Goal: Task Accomplishment & Management: Complete application form

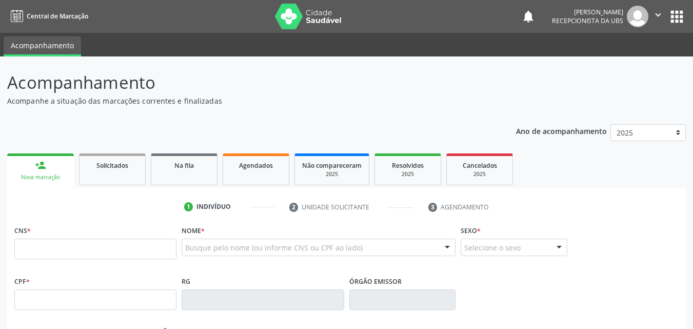
click at [39, 174] on div "Nova marcação" at bounding box center [40, 177] width 52 height 8
click at [21, 248] on input "text" at bounding box center [95, 248] width 162 height 21
drag, startPoint x: 17, startPoint y: 250, endPoint x: 27, endPoint y: 251, distance: 9.2
click at [19, 251] on input "text" at bounding box center [95, 248] width 162 height 21
drag, startPoint x: 19, startPoint y: 249, endPoint x: 27, endPoint y: 247, distance: 8.0
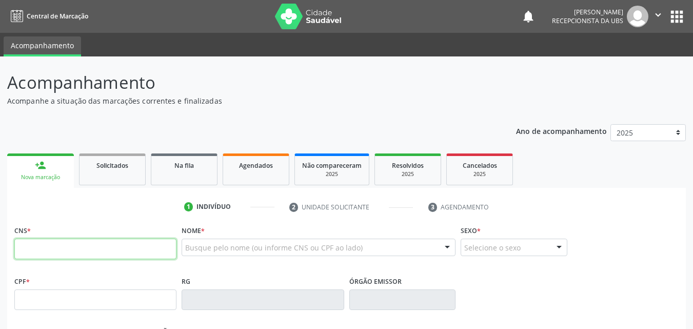
click at [22, 248] on input "text" at bounding box center [95, 248] width 162 height 21
type input "709 2082 8554 8534"
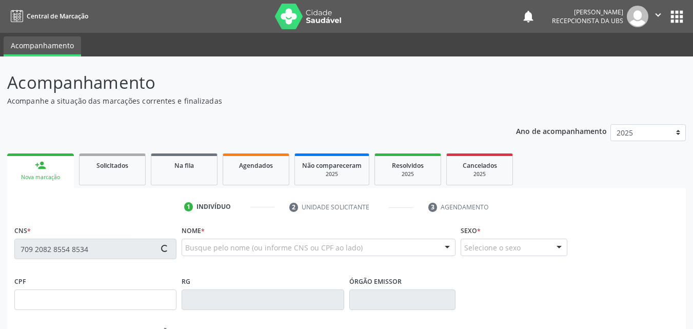
type input "056.934.784-08"
type input "[DATE]"
type input "[PERSON_NAME] [PERSON_NAME]"
type input "[PHONE_NUMBER]"
type input "000.276.244-71"
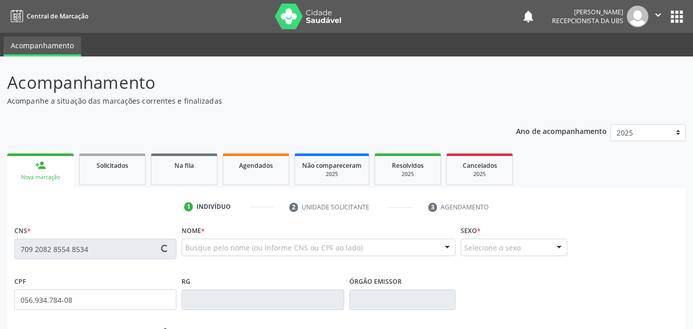
type input "1234"
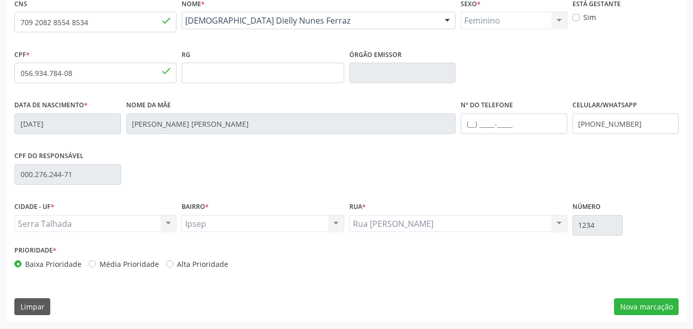
scroll to position [227, 0]
drag, startPoint x: 628, startPoint y: 309, endPoint x: 628, endPoint y: 300, distance: 8.7
click at [628, 308] on button "Nova marcação" at bounding box center [646, 305] width 65 height 17
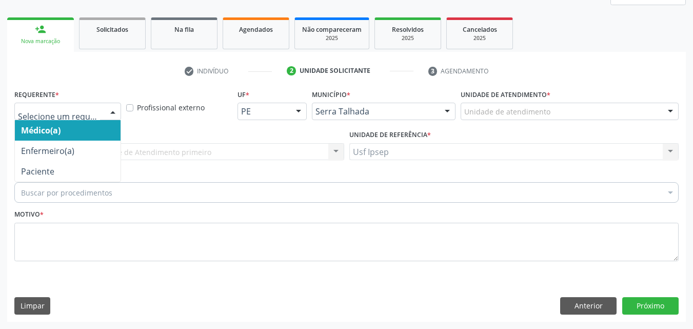
click at [114, 109] on div at bounding box center [112, 111] width 15 height 17
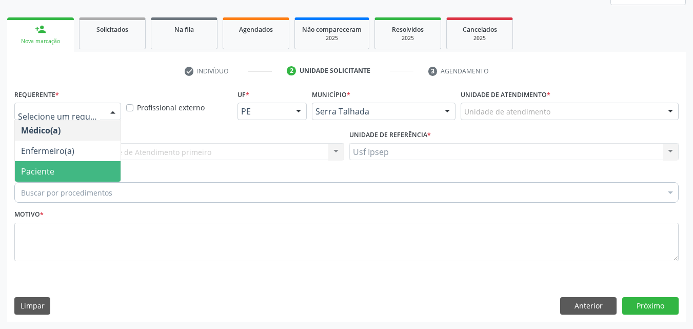
click at [46, 169] on span "Paciente" at bounding box center [37, 171] width 33 height 11
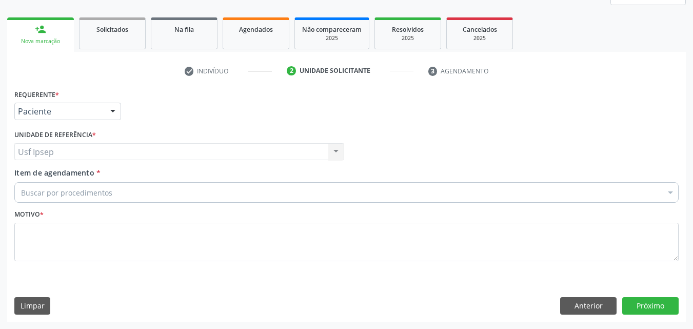
drag, startPoint x: 24, startPoint y: 194, endPoint x: 22, endPoint y: 186, distance: 8.1
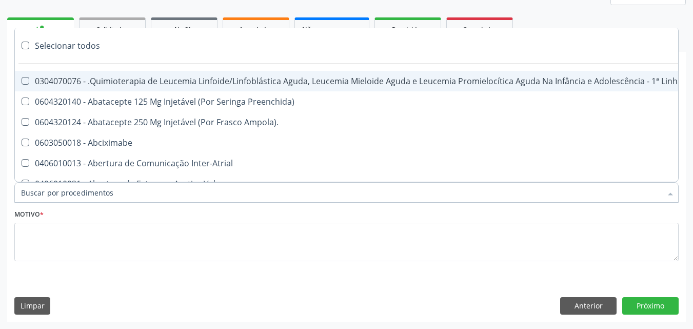
click at [6, 195] on div "Acompanhamento Acompanhe a situação das marcações correntes e finalizadas Relat…" at bounding box center [346, 125] width 693 height 408
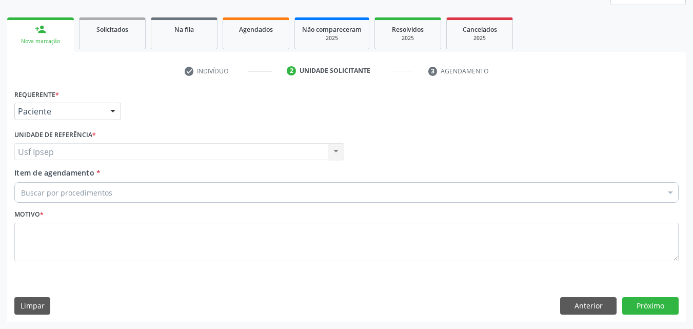
click at [34, 174] on span "Item de agendamento" at bounding box center [54, 173] width 80 height 10
click at [21, 182] on input "Item de agendamento *" at bounding box center [21, 192] width 0 height 21
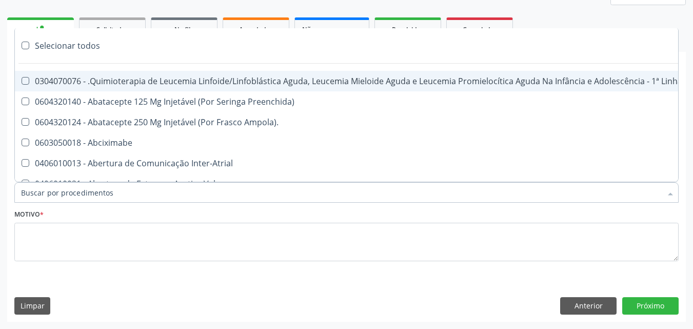
click at [23, 190] on input "Item de agendamento *" at bounding box center [341, 192] width 640 height 21
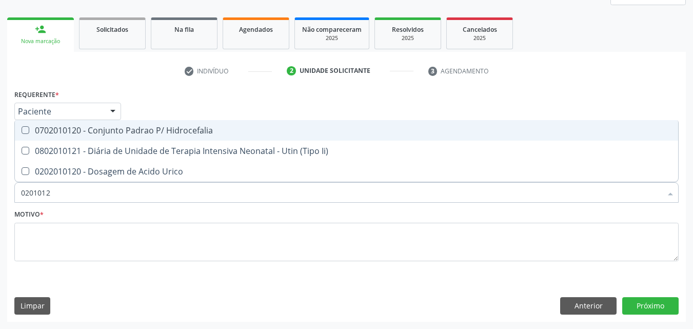
type input "02010120"
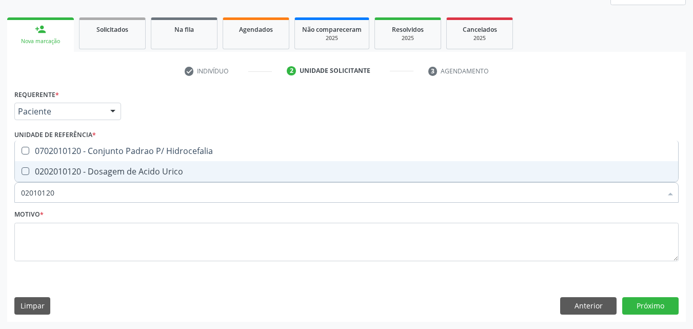
click at [23, 172] on Urico at bounding box center [26, 171] width 8 height 8
click at [22, 172] on Urico "checkbox" at bounding box center [18, 171] width 7 height 7
checkbox Urico "true"
click at [55, 191] on input "02010120" at bounding box center [341, 192] width 640 height 21
type input "0201012"
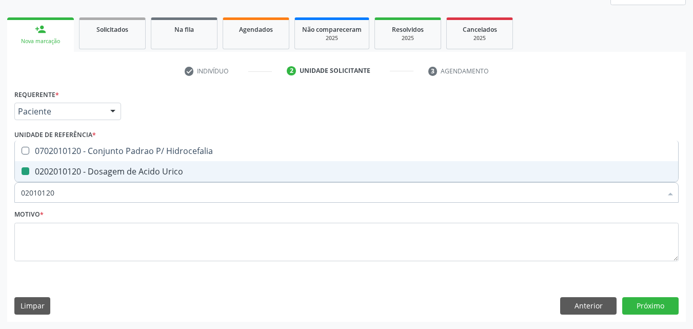
checkbox Urico "false"
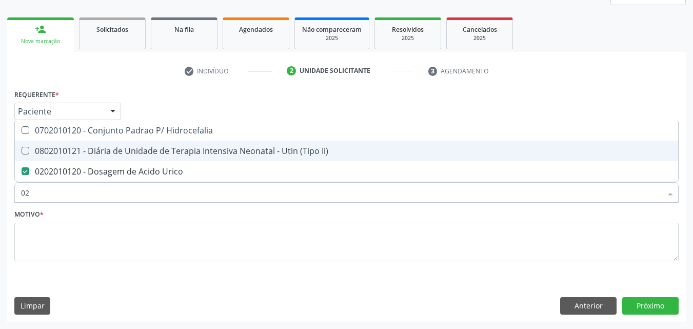
type input "0"
checkbox Urico "false"
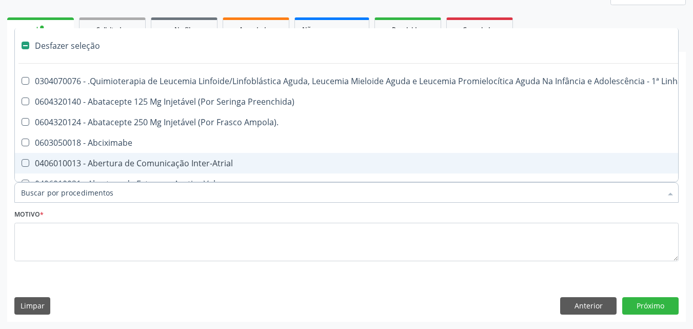
click at [22, 191] on input "Item de agendamento *" at bounding box center [341, 192] width 640 height 21
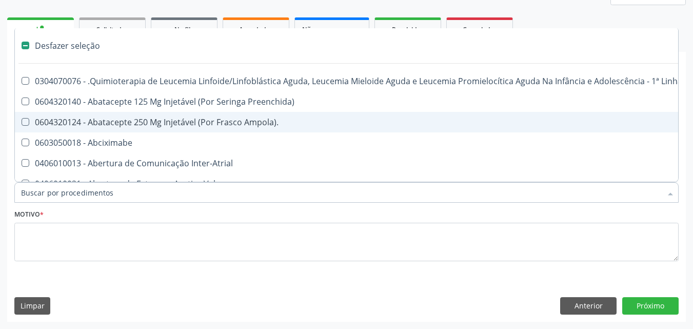
drag, startPoint x: 16, startPoint y: 190, endPoint x: 38, endPoint y: 169, distance: 30.5
click at [22, 182] on div "Desfazer seleção 0304070076 - .Quimioterapia de Leucemia Linfoide/Linfoblástica…" at bounding box center [346, 190] width 664 height 17
checkbox Preenchida\) "true"
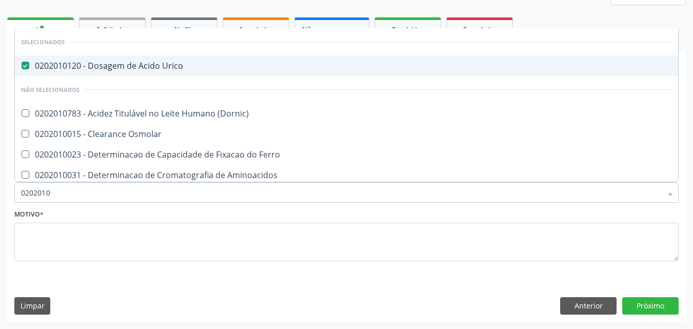
type input "02020104"
checkbox Urico "false"
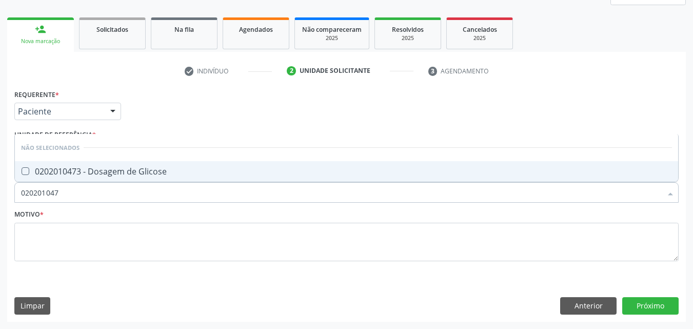
type input "0202010473"
click at [26, 170] on Glicose at bounding box center [26, 171] width 8 height 8
click at [22, 170] on Glicose "checkbox" at bounding box center [18, 171] width 7 height 7
checkbox Glicose "true"
click at [63, 189] on input "0202010473" at bounding box center [341, 192] width 640 height 21
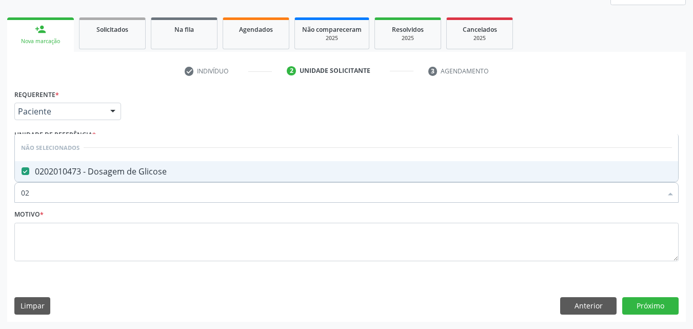
type input "0"
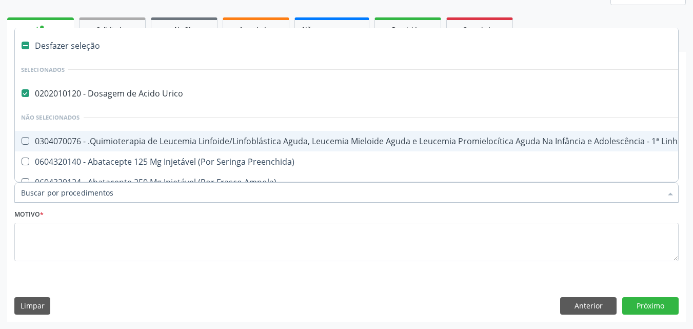
click at [22, 192] on input "Item de agendamento *" at bounding box center [341, 192] width 640 height 21
drag, startPoint x: 5, startPoint y: 147, endPoint x: 0, endPoint y: 143, distance: 6.3
click at [5, 147] on div "Acompanhamento Acompanhe a situação das marcações correntes e finalizadas Relat…" at bounding box center [346, 125] width 693 height 408
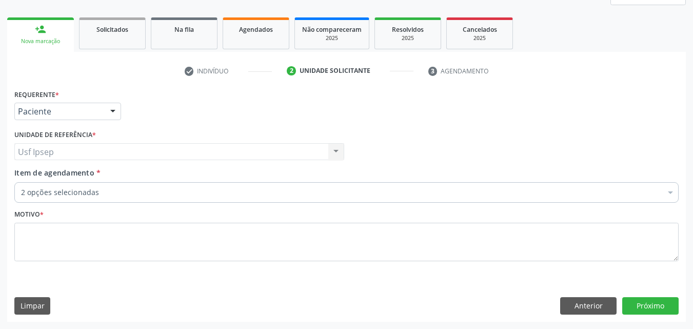
click at [3, 261] on div "Acompanhamento Acompanhe a situação das marcações correntes e finalizadas Relat…" at bounding box center [346, 125] width 693 height 408
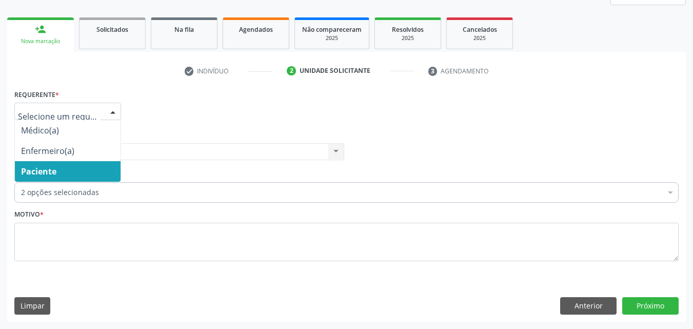
click at [115, 108] on div at bounding box center [112, 111] width 15 height 17
click at [55, 169] on span "Paciente" at bounding box center [38, 171] width 35 height 11
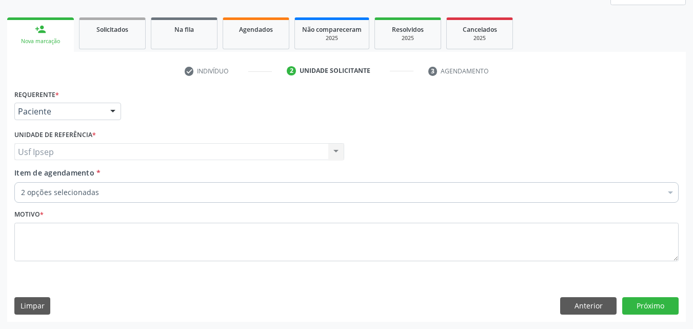
click at [31, 172] on span "Item de agendamento" at bounding box center [54, 173] width 80 height 10
click at [21, 182] on input "Item de agendamento *" at bounding box center [21, 192] width 0 height 21
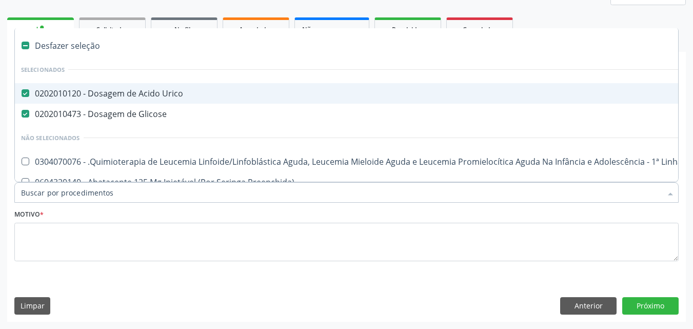
click at [27, 95] on Urico at bounding box center [26, 93] width 8 height 8
click at [22, 95] on Urico "checkbox" at bounding box center [18, 93] width 7 height 7
checkbox Urico "false"
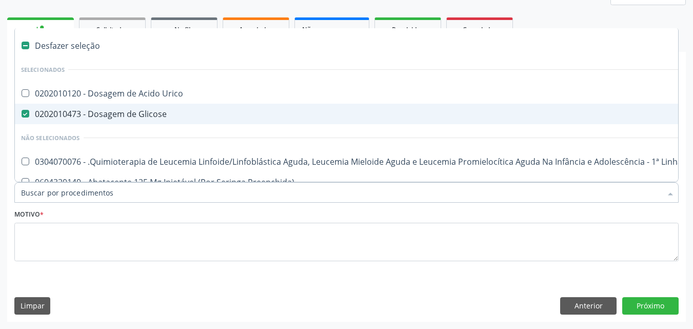
click at [26, 115] on Glicose at bounding box center [26, 114] width 8 height 8
click at [22, 115] on Glicose "checkbox" at bounding box center [18, 113] width 7 height 7
checkbox Glicose "false"
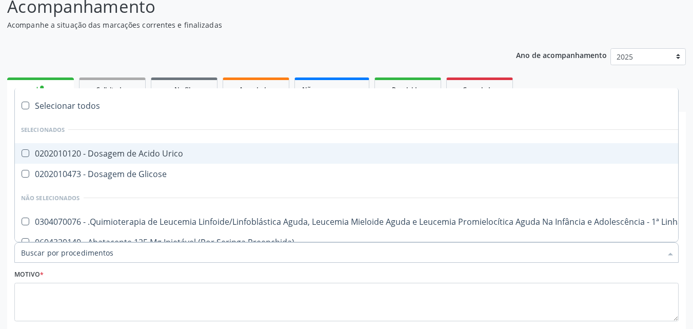
scroll to position [0, 0]
